Goal: Task Accomplishment & Management: Use online tool/utility

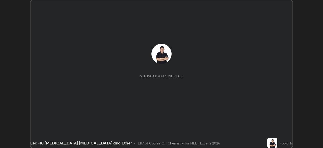
scroll to position [148, 323]
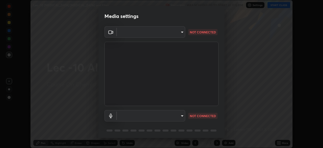
type input "dcfdf22e5c1df7ea5543dcfab5f97d1ca77f9af45aee9585751398583aede383"
type input "default"
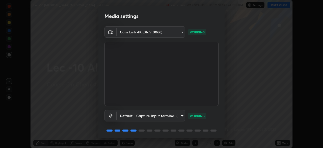
scroll to position [18, 0]
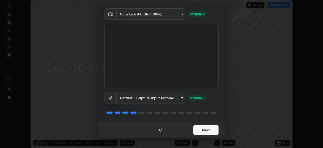
click at [203, 130] on button "Next" at bounding box center [205, 130] width 25 height 10
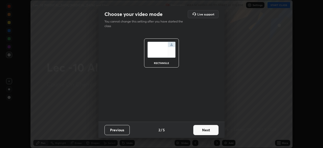
scroll to position [0, 0]
click at [215, 133] on button "Next" at bounding box center [205, 130] width 25 height 10
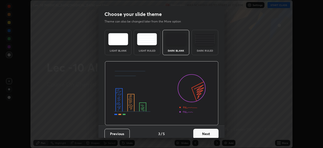
click at [214, 133] on button "Next" at bounding box center [205, 133] width 25 height 10
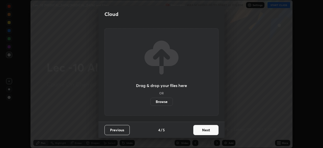
click at [215, 130] on button "Next" at bounding box center [205, 130] width 25 height 10
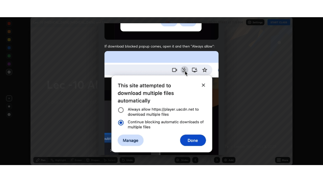
scroll to position [121, 0]
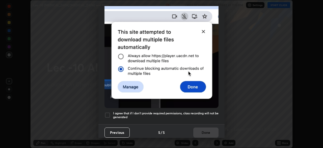
click at [108, 112] on div at bounding box center [107, 115] width 6 height 6
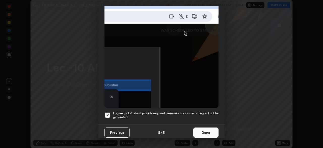
click at [207, 130] on button "Done" at bounding box center [205, 132] width 25 height 10
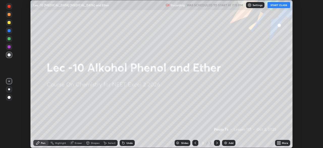
click at [276, 6] on button "START CLASS" at bounding box center [278, 5] width 23 height 6
click at [281, 141] on div "More" at bounding box center [282, 142] width 15 height 6
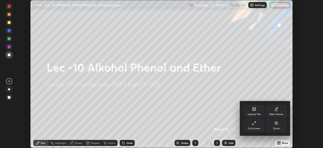
click at [257, 125] on div "Full screen" at bounding box center [254, 125] width 20 height 12
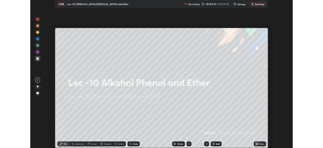
scroll to position [182, 323]
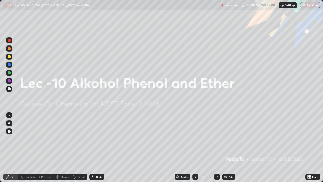
click at [232, 147] on div "Add" at bounding box center [231, 176] width 5 height 3
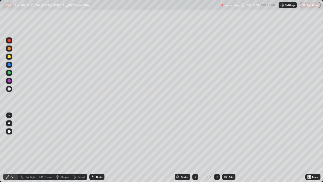
click at [94, 147] on div "Undo" at bounding box center [96, 177] width 15 height 6
click at [95, 147] on div "Undo" at bounding box center [96, 177] width 15 height 6
click at [96, 147] on div "Undo" at bounding box center [96, 177] width 15 height 6
click at [97, 147] on div "Undo" at bounding box center [96, 177] width 15 height 6
click at [64, 147] on div "Shapes" at bounding box center [65, 176] width 9 height 3
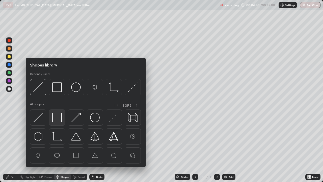
click at [59, 121] on img at bounding box center [57, 117] width 10 height 10
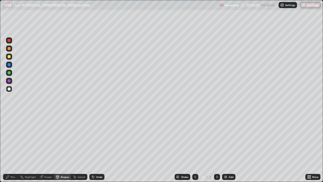
click at [61, 147] on div "Shapes" at bounding box center [65, 176] width 9 height 3
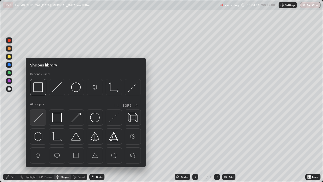
click at [39, 117] on img at bounding box center [38, 117] width 10 height 10
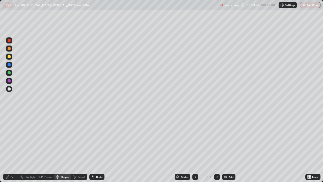
click at [11, 57] on div at bounding box center [9, 56] width 6 height 6
click at [12, 147] on div "Pen" at bounding box center [13, 176] width 5 height 3
click at [9, 48] on div at bounding box center [9, 48] width 3 height 3
click at [11, 58] on div at bounding box center [9, 56] width 6 height 6
click at [95, 147] on div "Undo" at bounding box center [96, 177] width 15 height 6
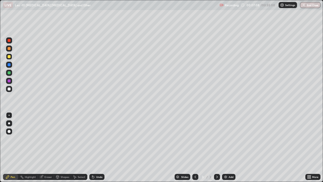
click at [96, 147] on div "Undo" at bounding box center [99, 176] width 6 height 3
click at [97, 147] on div "Undo" at bounding box center [99, 176] width 6 height 3
click at [98, 147] on div "Undo" at bounding box center [96, 177] width 15 height 6
click at [99, 147] on div "Undo" at bounding box center [96, 177] width 15 height 6
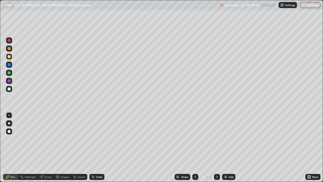
click at [59, 147] on div "Shapes" at bounding box center [62, 177] width 17 height 6
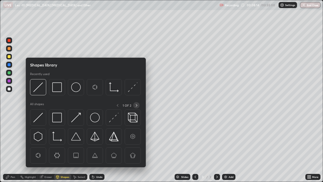
click at [136, 105] on icon at bounding box center [136, 105] width 4 height 4
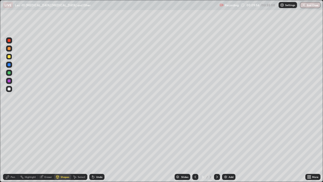
click at [230, 147] on div "Add" at bounding box center [231, 176] width 5 height 3
click at [195, 147] on icon at bounding box center [195, 177] width 4 height 4
click at [232, 147] on div "Add" at bounding box center [228, 177] width 13 height 6
click at [11, 91] on div at bounding box center [9, 89] width 6 height 6
click at [94, 147] on div "Undo" at bounding box center [96, 177] width 15 height 6
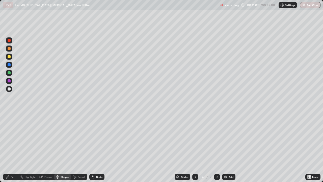
click at [95, 147] on div "Undo" at bounding box center [96, 177] width 15 height 6
click at [14, 147] on div "Pen" at bounding box center [13, 176] width 5 height 3
click at [8, 58] on div at bounding box center [9, 56] width 3 height 3
click at [98, 147] on div "Undo" at bounding box center [99, 176] width 6 height 3
click at [96, 147] on div "Undo" at bounding box center [96, 177] width 15 height 6
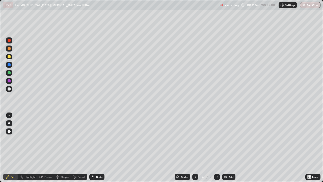
click at [97, 147] on div "Undo" at bounding box center [96, 177] width 15 height 6
click at [45, 147] on div "Eraser" at bounding box center [48, 176] width 8 height 3
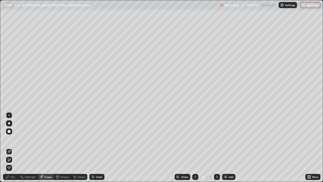
click at [15, 147] on div "Pen" at bounding box center [13, 176] width 5 height 3
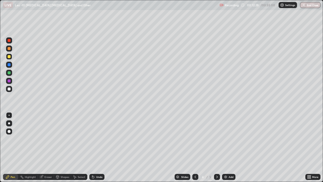
click at [9, 49] on div at bounding box center [9, 48] width 3 height 3
click at [9, 89] on div at bounding box center [9, 88] width 3 height 3
click at [226, 147] on div "Add" at bounding box center [228, 177] width 13 height 6
click at [12, 51] on div at bounding box center [9, 48] width 6 height 8
click at [227, 147] on img at bounding box center [225, 177] width 4 height 4
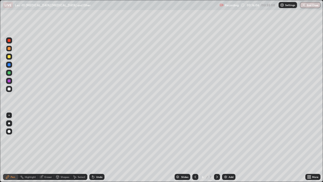
click at [10, 90] on div at bounding box center [9, 88] width 3 height 3
click at [9, 57] on div at bounding box center [9, 56] width 3 height 3
click at [11, 90] on div at bounding box center [9, 89] width 6 height 6
click at [9, 72] on div at bounding box center [9, 72] width 3 height 3
click at [94, 147] on div "Undo" at bounding box center [96, 177] width 15 height 6
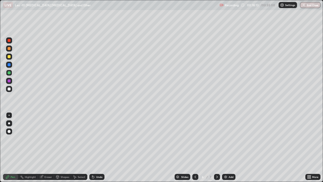
click at [97, 147] on div "Undo" at bounding box center [99, 176] width 6 height 3
click at [97, 147] on div "Undo" at bounding box center [96, 177] width 15 height 6
click at [98, 147] on div "Undo" at bounding box center [95, 177] width 17 height 10
click at [99, 147] on div "Undo" at bounding box center [95, 177] width 17 height 10
click at [100, 147] on div "Undo" at bounding box center [95, 177] width 17 height 10
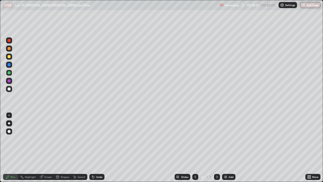
click at [100, 147] on div "Undo" at bounding box center [95, 177] width 17 height 10
click at [99, 147] on div "Undo" at bounding box center [95, 177] width 17 height 10
click at [100, 147] on div "Undo" at bounding box center [95, 177] width 17 height 10
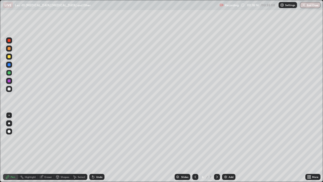
click at [100, 147] on div "Undo" at bounding box center [95, 177] width 17 height 10
click at [99, 147] on div "Undo" at bounding box center [95, 177] width 17 height 10
click at [99, 147] on div "Undo" at bounding box center [96, 177] width 15 height 6
click at [100, 147] on div "Undo" at bounding box center [95, 177] width 17 height 10
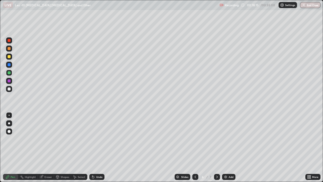
click at [100, 147] on div "Undo" at bounding box center [95, 177] width 17 height 10
click at [229, 147] on div "Add" at bounding box center [231, 176] width 5 height 3
click at [10, 87] on div at bounding box center [9, 89] width 6 height 6
click at [96, 147] on div "Undo" at bounding box center [99, 176] width 6 height 3
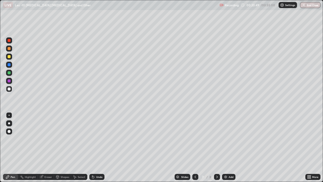
click at [97, 147] on div "Undo" at bounding box center [99, 176] width 6 height 3
click at [96, 147] on div "Undo" at bounding box center [99, 176] width 6 height 3
click at [97, 147] on div "Undo" at bounding box center [99, 176] width 6 height 3
click at [10, 58] on div at bounding box center [9, 56] width 6 height 6
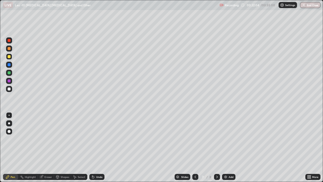
click at [12, 90] on div at bounding box center [9, 89] width 6 height 6
click at [227, 147] on img at bounding box center [225, 177] width 4 height 4
click at [194, 147] on icon at bounding box center [195, 177] width 4 height 4
click at [216, 147] on icon at bounding box center [217, 177] width 4 height 4
click at [80, 147] on div "Select" at bounding box center [82, 176] width 8 height 3
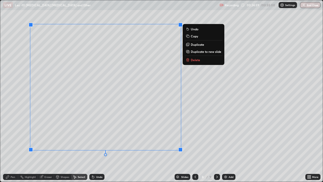
click at [13, 147] on div "Pen" at bounding box center [10, 177] width 15 height 6
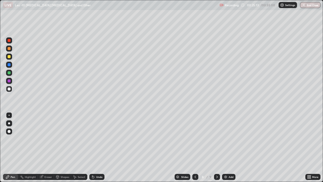
click at [10, 58] on div at bounding box center [9, 56] width 6 height 6
click at [225, 147] on img at bounding box center [225, 177] width 4 height 4
click at [11, 49] on div at bounding box center [9, 48] width 6 height 6
click at [216, 147] on icon at bounding box center [217, 177] width 4 height 4
click at [12, 73] on div at bounding box center [9, 73] width 6 height 6
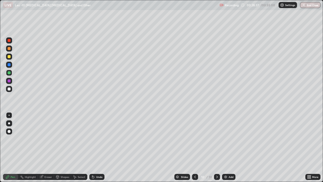
click at [12, 58] on div at bounding box center [9, 56] width 6 height 6
click at [10, 89] on div at bounding box center [9, 88] width 3 height 3
click at [11, 48] on div at bounding box center [9, 48] width 6 height 6
click at [12, 58] on div at bounding box center [9, 56] width 6 height 8
click at [94, 147] on div "Undo" at bounding box center [96, 177] width 15 height 6
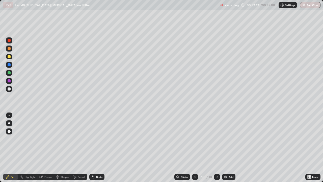
click at [225, 147] on img at bounding box center [225, 177] width 4 height 4
click at [11, 90] on div at bounding box center [9, 89] width 6 height 6
click at [10, 90] on div at bounding box center [9, 89] width 6 height 6
click at [9, 57] on div at bounding box center [9, 56] width 3 height 3
click at [12, 51] on div at bounding box center [9, 48] width 6 height 8
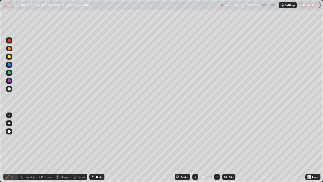
click at [11, 62] on div at bounding box center [9, 65] width 6 height 6
click at [10, 55] on div at bounding box center [9, 56] width 3 height 3
click at [9, 48] on div at bounding box center [9, 48] width 3 height 3
click at [11, 89] on div at bounding box center [9, 89] width 6 height 6
click at [11, 57] on div at bounding box center [9, 56] width 6 height 6
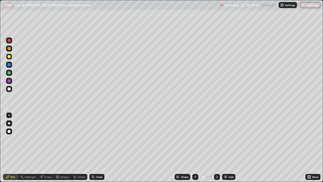
click at [93, 147] on icon at bounding box center [93, 177] width 4 height 4
click at [95, 147] on div "Undo" at bounding box center [96, 177] width 15 height 6
click at [96, 147] on div "Undo" at bounding box center [96, 177] width 15 height 6
click at [98, 147] on div "Undo" at bounding box center [96, 177] width 15 height 6
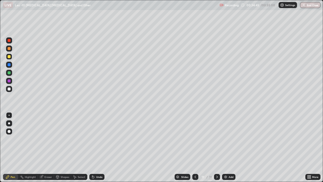
click at [93, 147] on icon at bounding box center [93, 177] width 2 height 2
click at [76, 147] on div "Select" at bounding box center [79, 177] width 16 height 6
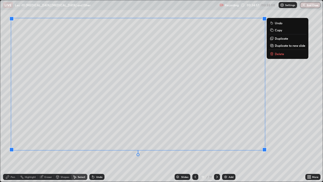
click at [11, 147] on div "Pen" at bounding box center [10, 177] width 15 height 6
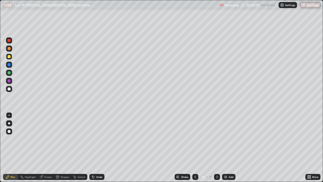
click at [10, 48] on div at bounding box center [9, 48] width 3 height 3
click at [92, 147] on icon at bounding box center [92, 175] width 1 height 1
click at [82, 147] on div "Select" at bounding box center [82, 176] width 8 height 3
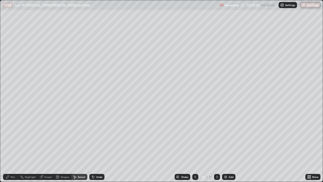
click at [9, 147] on icon at bounding box center [7, 176] width 3 height 3
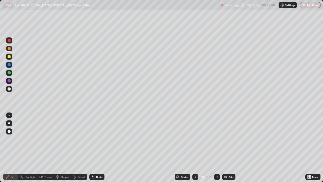
click at [10, 57] on div at bounding box center [9, 56] width 3 height 3
click at [231, 147] on div "Add" at bounding box center [228, 177] width 13 height 6
click at [11, 58] on div at bounding box center [9, 56] width 6 height 6
click at [9, 55] on div at bounding box center [9, 56] width 3 height 3
click at [13, 92] on div at bounding box center [9, 89] width 8 height 8
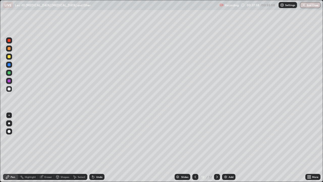
click at [77, 147] on div "Select" at bounding box center [79, 177] width 16 height 6
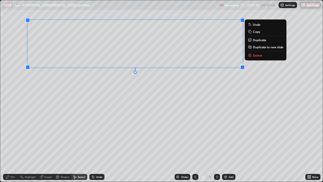
click at [11, 147] on div "Pen" at bounding box center [10, 177] width 15 height 6
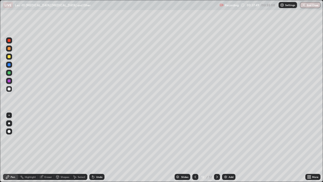
click at [63, 147] on div "Shapes" at bounding box center [65, 176] width 9 height 3
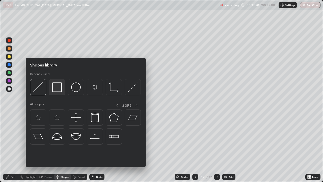
click at [60, 91] on img at bounding box center [57, 87] width 10 height 10
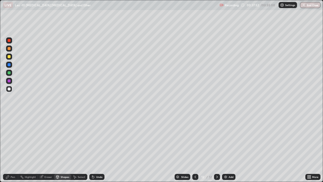
click at [8, 147] on icon at bounding box center [8, 177] width 4 height 4
click at [94, 147] on icon at bounding box center [93, 177] width 4 height 4
click at [93, 147] on icon at bounding box center [93, 177] width 2 height 2
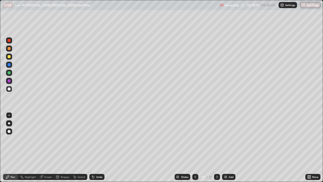
click at [92, 147] on icon at bounding box center [93, 177] width 2 height 2
click at [193, 147] on div at bounding box center [195, 177] width 6 height 6
click at [216, 147] on icon at bounding box center [217, 177] width 4 height 4
click at [195, 147] on icon at bounding box center [195, 177] width 4 height 4
click at [218, 147] on div at bounding box center [217, 177] width 6 height 6
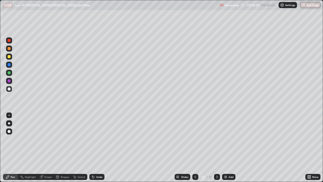
click at [217, 147] on icon at bounding box center [217, 177] width 4 height 4
click at [228, 147] on div "Add" at bounding box center [228, 177] width 13 height 6
click at [10, 57] on div at bounding box center [9, 56] width 3 height 3
click at [92, 147] on icon at bounding box center [93, 177] width 2 height 2
click at [94, 147] on div "Undo" at bounding box center [95, 177] width 17 height 10
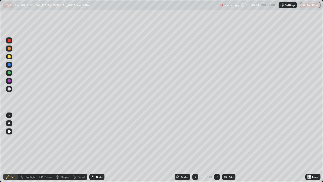
click at [95, 147] on div "Undo" at bounding box center [95, 177] width 17 height 10
click at [94, 147] on div "Undo" at bounding box center [95, 177] width 17 height 10
click at [94, 147] on div "Undo" at bounding box center [96, 177] width 15 height 6
click at [94, 147] on div "Undo" at bounding box center [95, 177] width 17 height 10
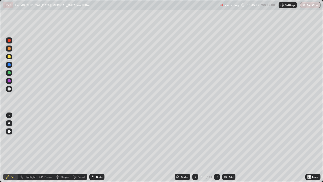
click at [94, 147] on div "Undo" at bounding box center [95, 177] width 17 height 10
click at [95, 147] on div "Undo" at bounding box center [95, 177] width 17 height 10
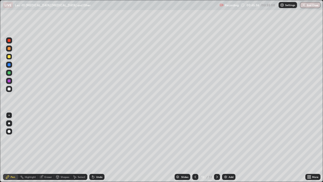
click at [94, 147] on div "Undo" at bounding box center [95, 177] width 17 height 10
click at [45, 147] on div "Eraser" at bounding box center [48, 176] width 8 height 3
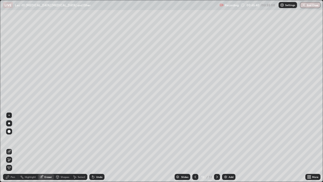
click at [12, 147] on div "Pen" at bounding box center [13, 176] width 5 height 3
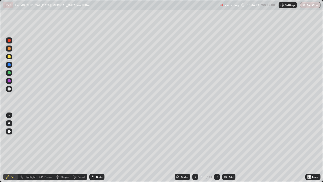
click at [11, 90] on div at bounding box center [9, 89] width 6 height 6
click at [226, 147] on img at bounding box center [225, 177] width 4 height 4
click at [11, 58] on div at bounding box center [9, 56] width 6 height 6
click at [11, 89] on div at bounding box center [9, 89] width 6 height 6
click at [82, 147] on div "Select" at bounding box center [79, 177] width 16 height 6
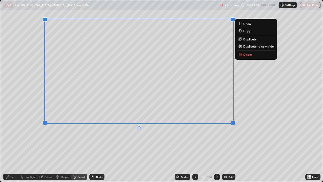
click at [12, 147] on div "Pen" at bounding box center [13, 176] width 5 height 3
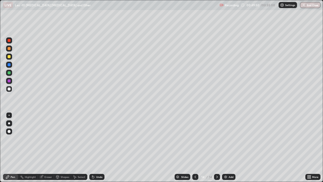
click at [233, 147] on div "Add" at bounding box center [231, 176] width 5 height 3
click at [93, 147] on icon at bounding box center [93, 177] width 2 height 2
click at [94, 147] on icon at bounding box center [93, 177] width 4 height 4
click at [93, 147] on icon at bounding box center [93, 177] width 4 height 4
click at [307, 7] on button "End Class" at bounding box center [310, 5] width 20 height 6
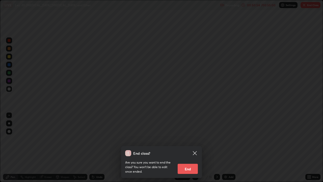
click at [193, 147] on button "End" at bounding box center [188, 168] width 20 height 10
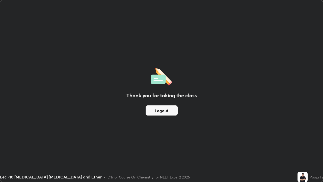
click at [244, 147] on div "Thank you for taking the class Logout" at bounding box center [161, 90] width 322 height 181
click at [205, 137] on div "Thank you for taking the class Logout" at bounding box center [161, 90] width 322 height 181
click at [206, 137] on div "Thank you for taking the class Logout" at bounding box center [161, 90] width 322 height 181
click at [205, 136] on div "Thank you for taking the class Logout" at bounding box center [161, 90] width 322 height 181
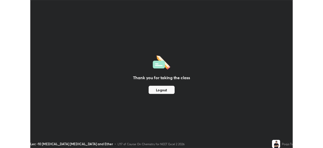
scroll to position [25076, 24901]
